Goal: Task Accomplishment & Management: Complete application form

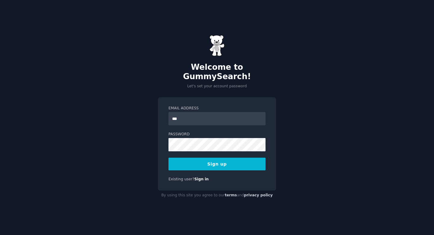
type input "**********"
click at [197, 163] on button "Sign up" at bounding box center [217, 163] width 97 height 13
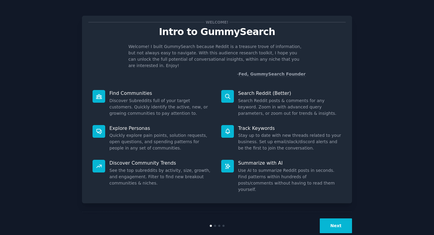
scroll to position [0, 0]
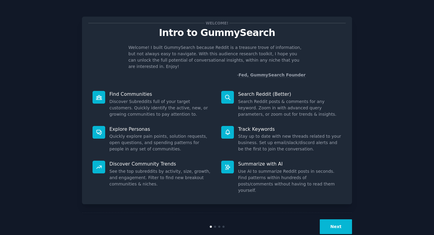
click at [336, 219] on button "Next" at bounding box center [336, 226] width 32 height 15
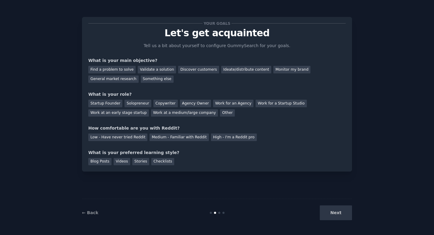
click at [338, 215] on div "Next" at bounding box center [307, 212] width 90 height 15
click at [195, 71] on div "Discover customers" at bounding box center [198, 70] width 41 height 8
click at [153, 71] on div "Validate a solution" at bounding box center [157, 70] width 38 height 8
click at [189, 72] on div "Discover customers" at bounding box center [198, 70] width 41 height 8
click at [140, 103] on div "Solopreneur" at bounding box center [138, 104] width 27 height 8
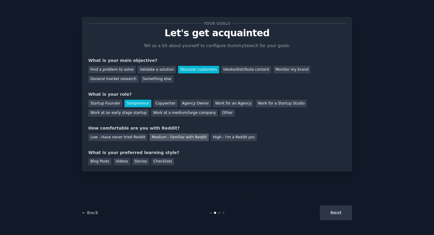
click at [175, 138] on div "Medium - Familiar with Reddit" at bounding box center [179, 137] width 59 height 8
click at [161, 163] on div "Checklists" at bounding box center [162, 162] width 23 height 8
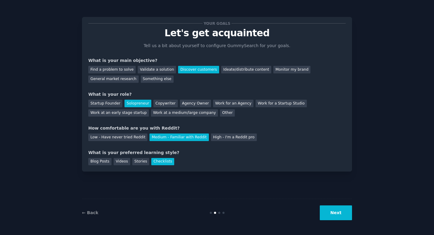
click at [330, 212] on button "Next" at bounding box center [336, 212] width 32 height 15
